Goal: Task Accomplishment & Management: Complete application form

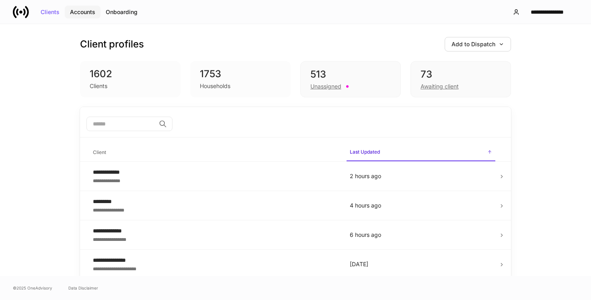
click at [92, 13] on div "Accounts" at bounding box center [82, 12] width 25 height 6
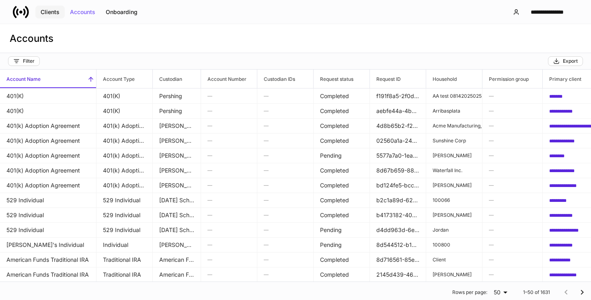
click at [56, 12] on div "Clients" at bounding box center [50, 12] width 19 height 6
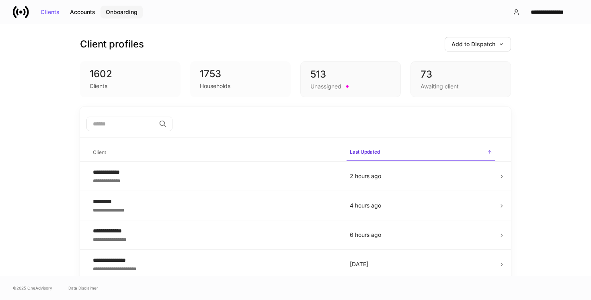
click at [123, 9] on div "Onboarding" at bounding box center [122, 12] width 32 height 6
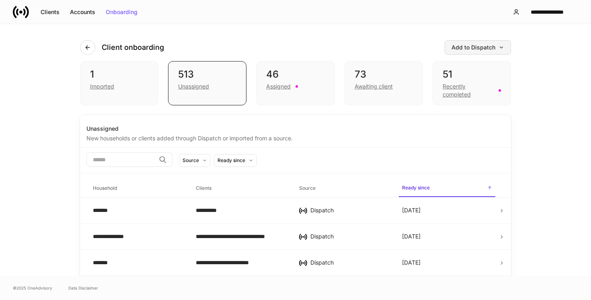
click at [485, 47] on div "Add to Dispatch" at bounding box center [478, 48] width 53 height 6
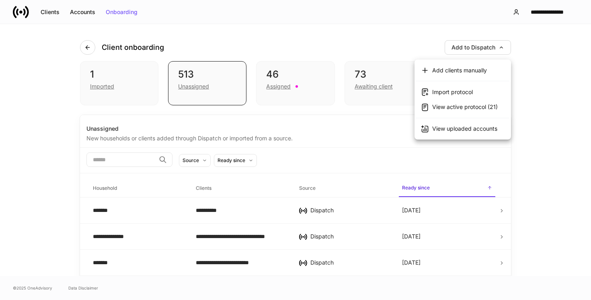
click at [482, 129] on div "View uploaded accounts" at bounding box center [464, 129] width 65 height 8
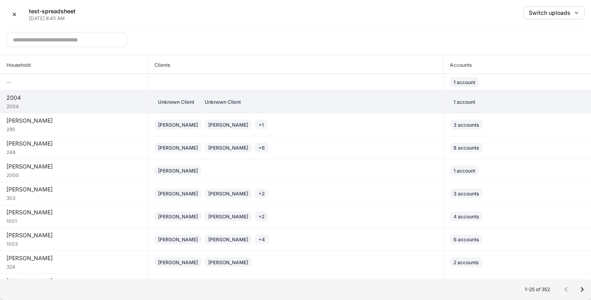
click at [88, 97] on div "2004" at bounding box center [73, 98] width 135 height 8
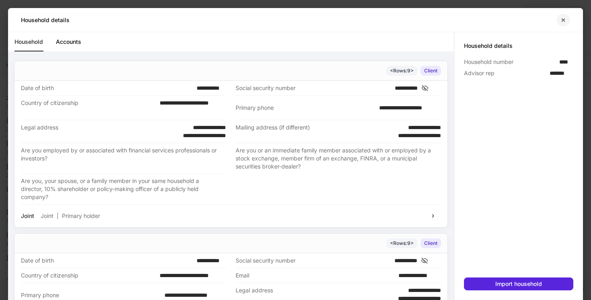
click at [566, 16] on button "button" at bounding box center [564, 20] width 14 height 13
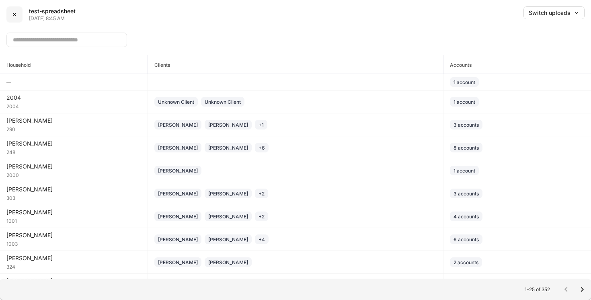
click at [16, 19] on button "✕" at bounding box center [14, 14] width 16 height 16
